Goal: Transaction & Acquisition: Subscribe to service/newsletter

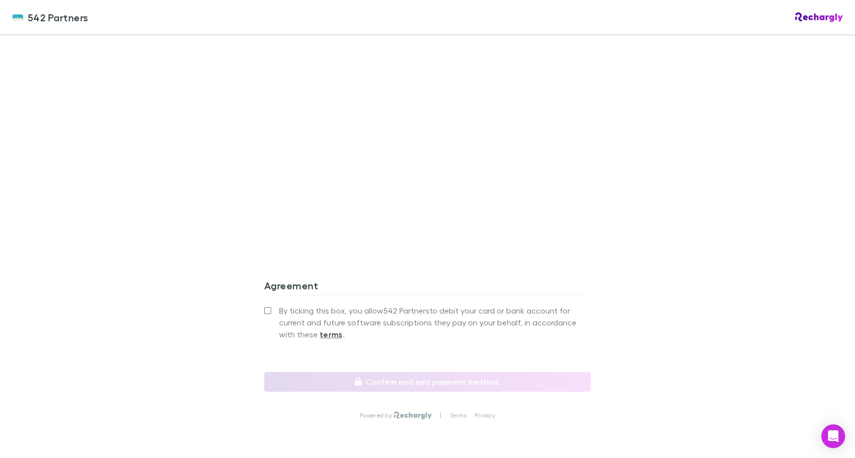
scroll to position [813, 0]
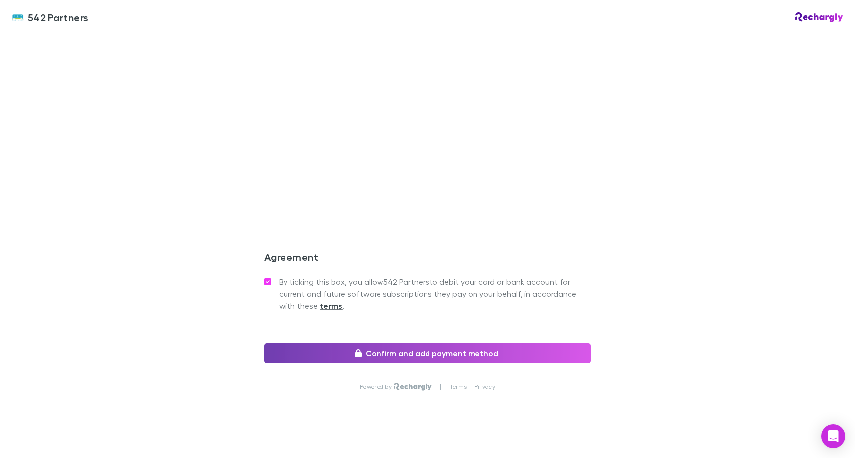
click at [445, 350] on button "Confirm and add payment method" at bounding box center [427, 353] width 327 height 20
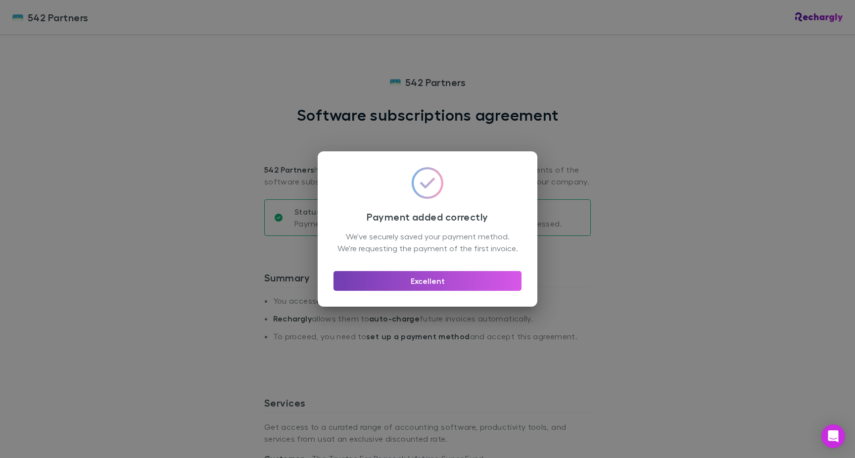
click at [447, 290] on button "Excellent" at bounding box center [427, 281] width 188 height 20
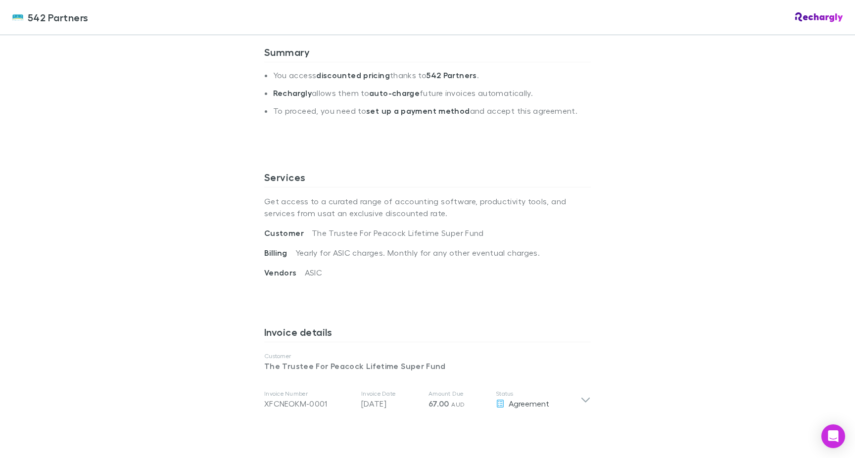
scroll to position [229, 0]
